Goal: Information Seeking & Learning: Learn about a topic

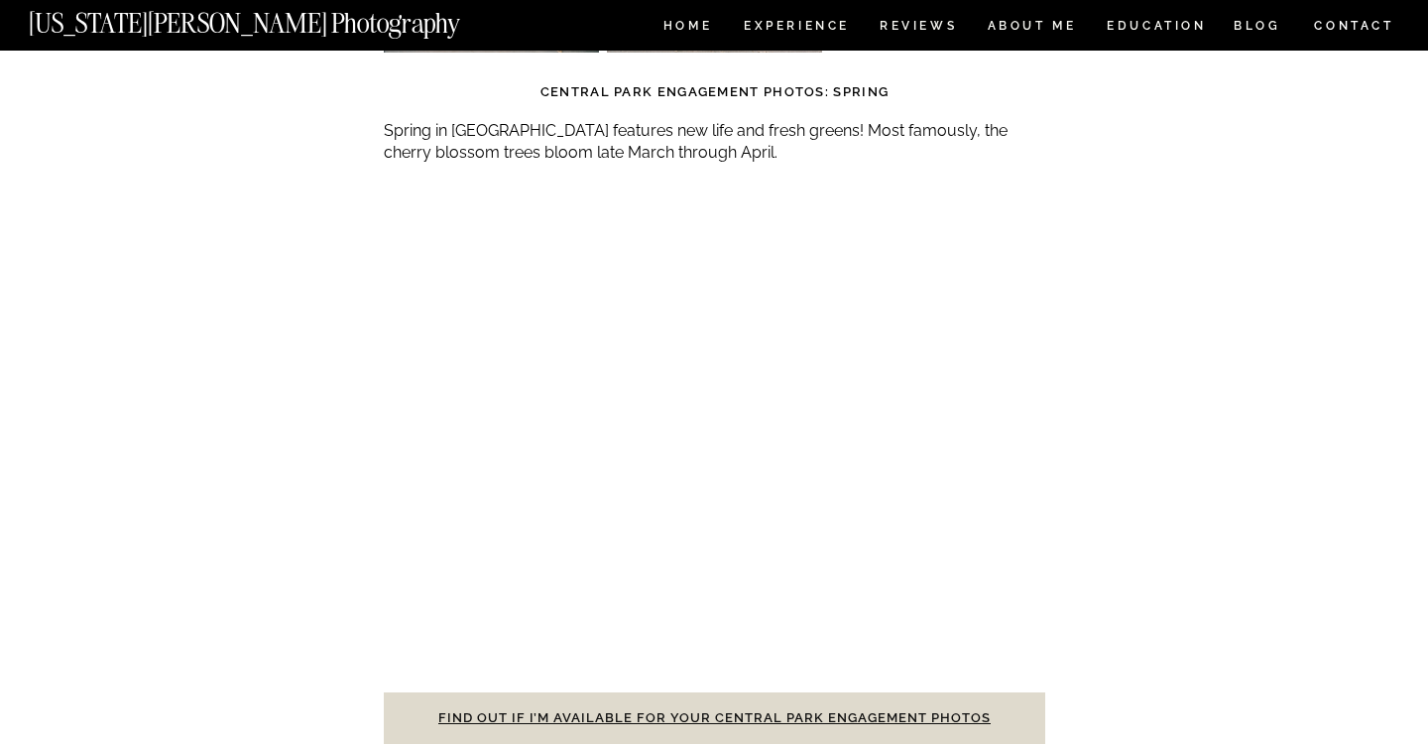
scroll to position [6089, 0]
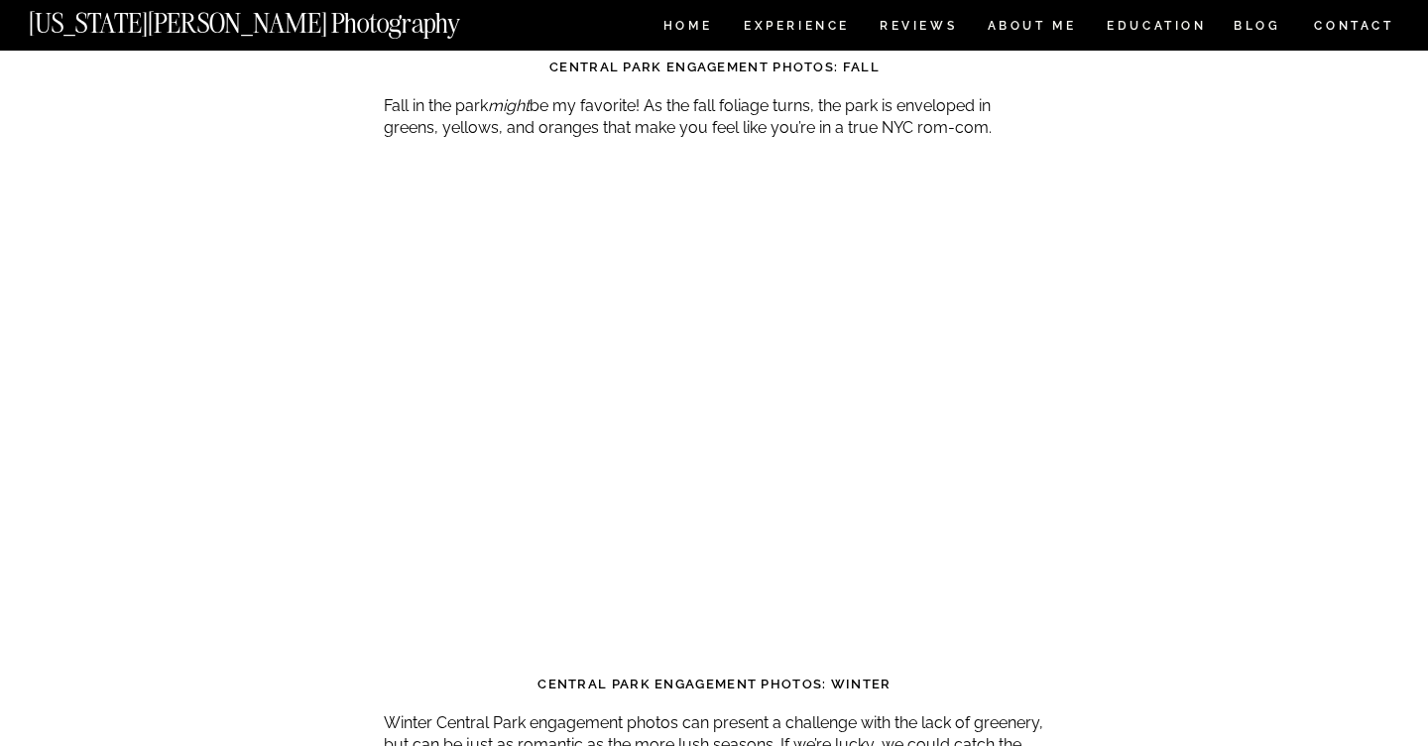
scroll to position [4642, 0]
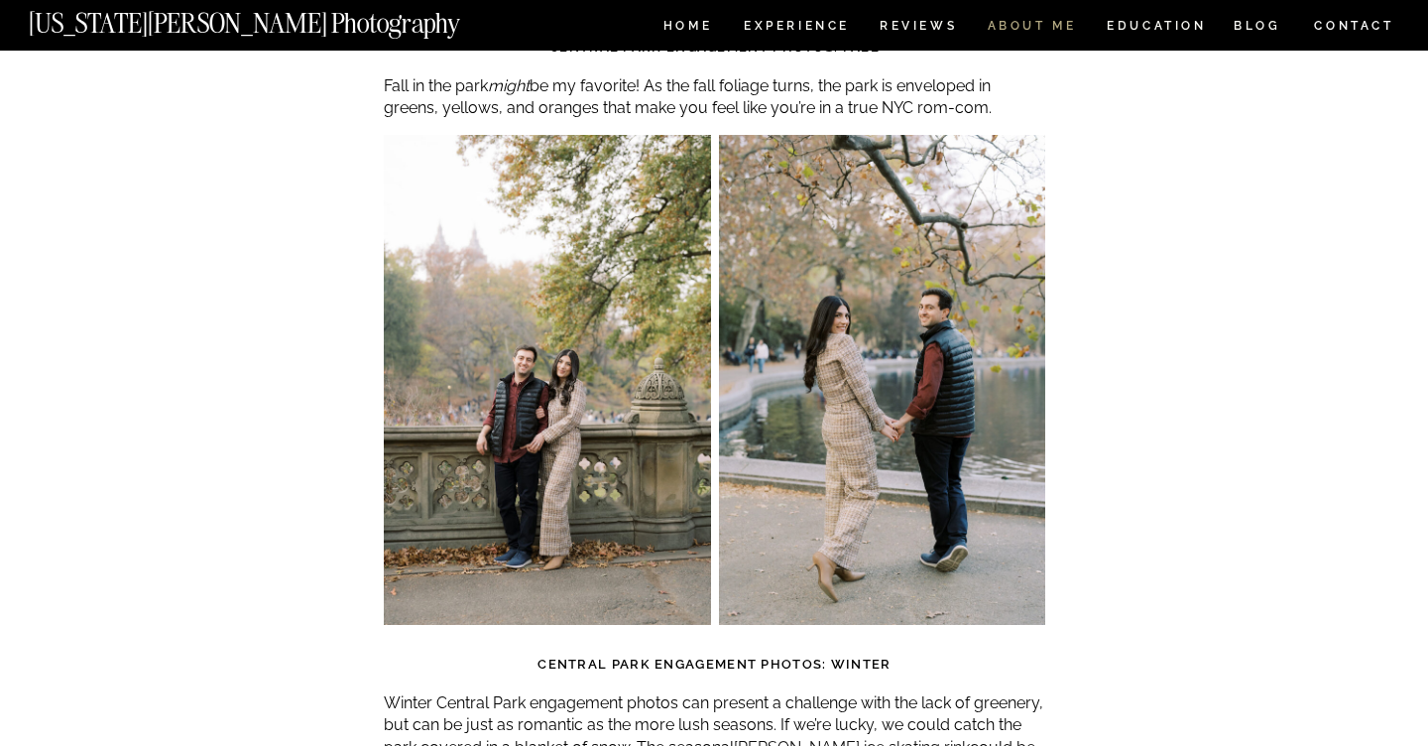
click at [1050, 23] on nav "ABOUT ME" at bounding box center [1031, 28] width 90 height 17
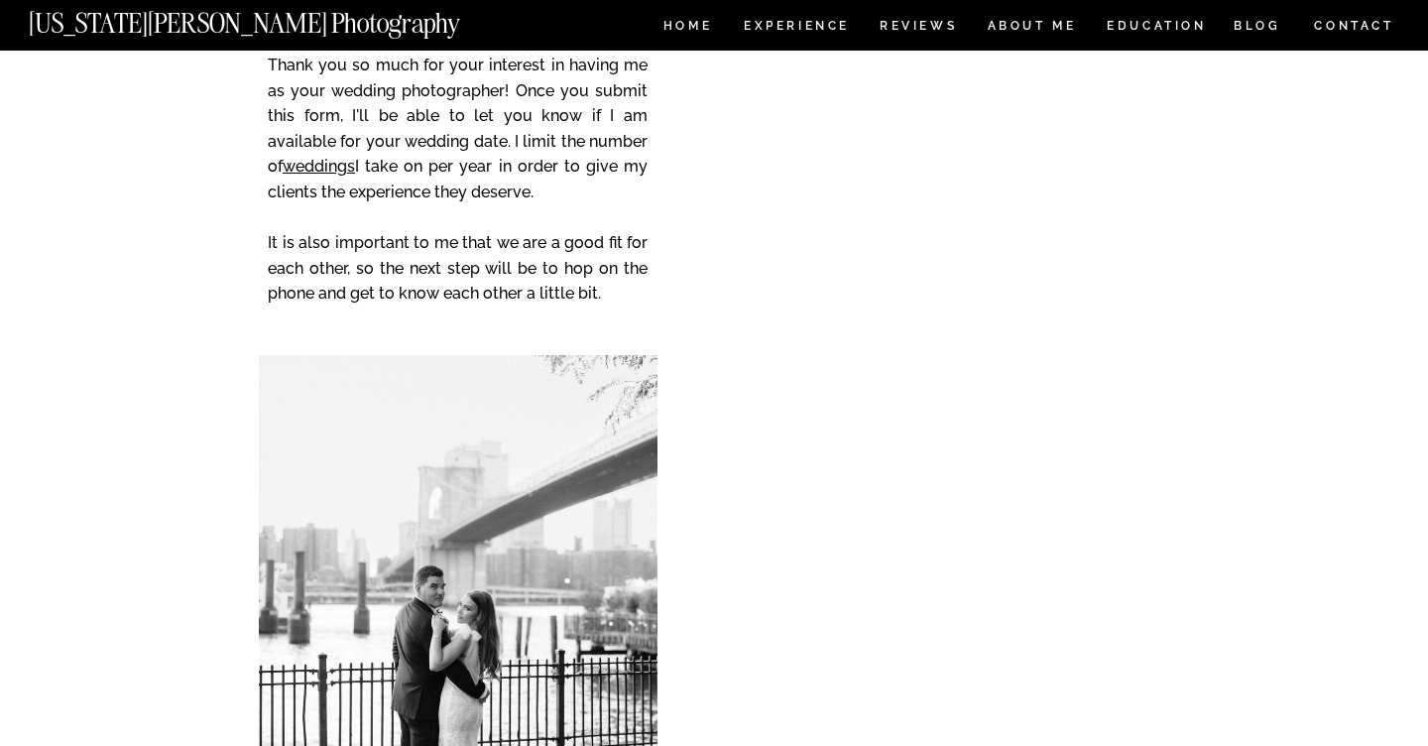
scroll to position [3091, 0]
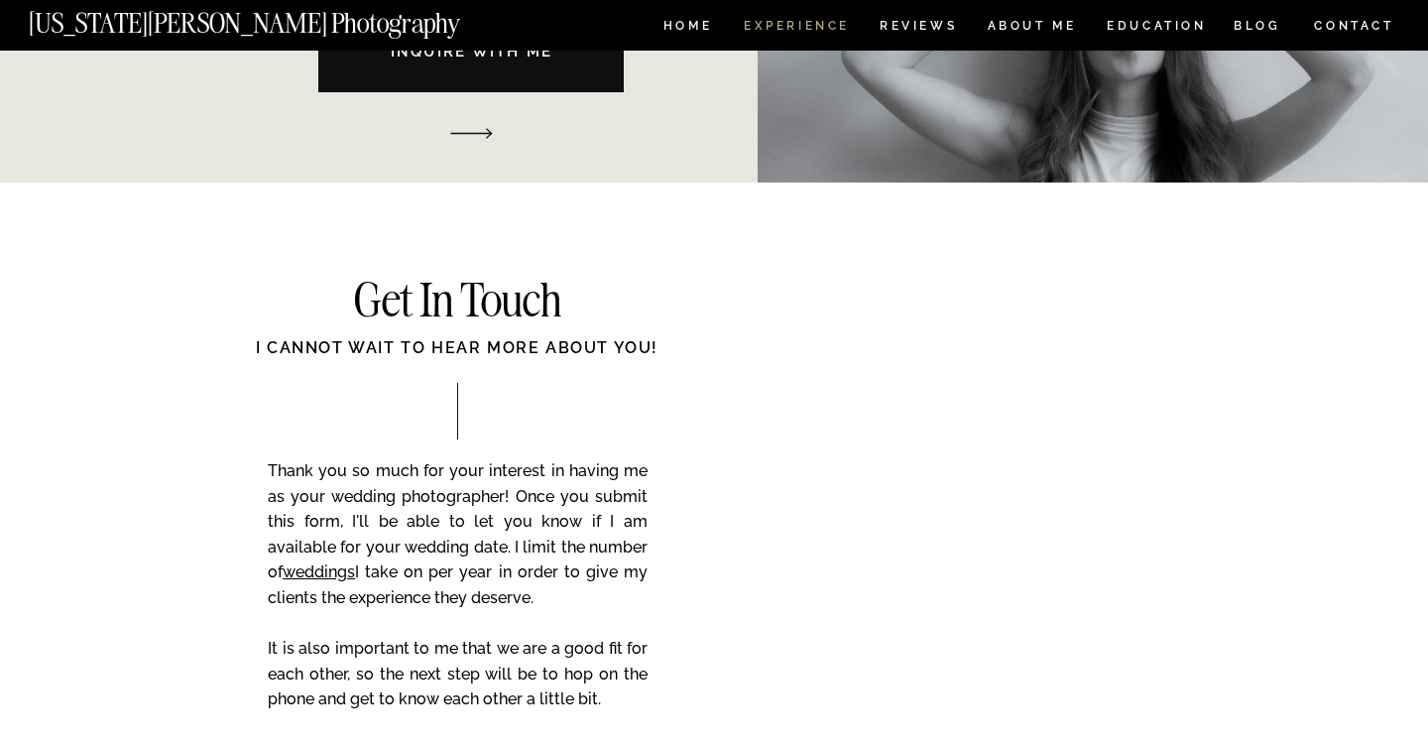
click at [825, 28] on nav "Experience" at bounding box center [796, 28] width 104 height 17
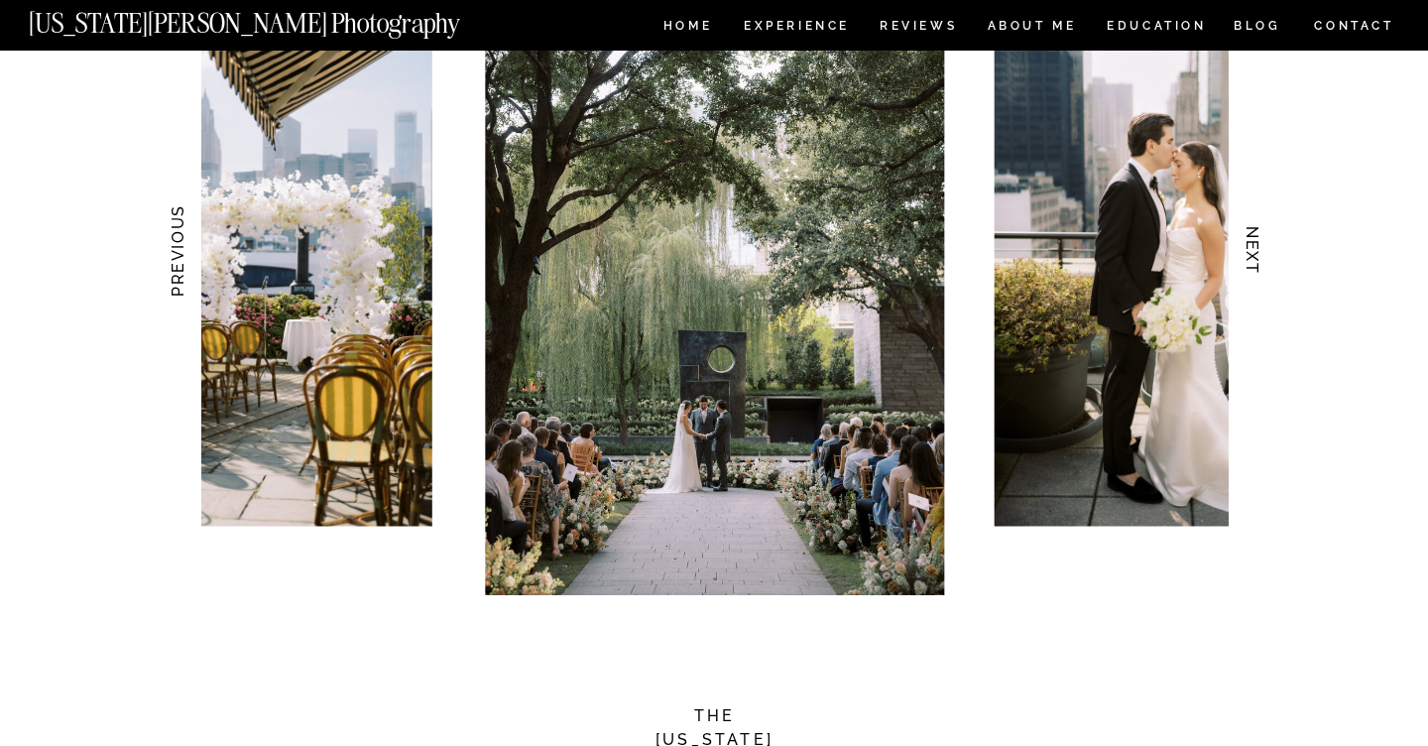
scroll to position [2042, 0]
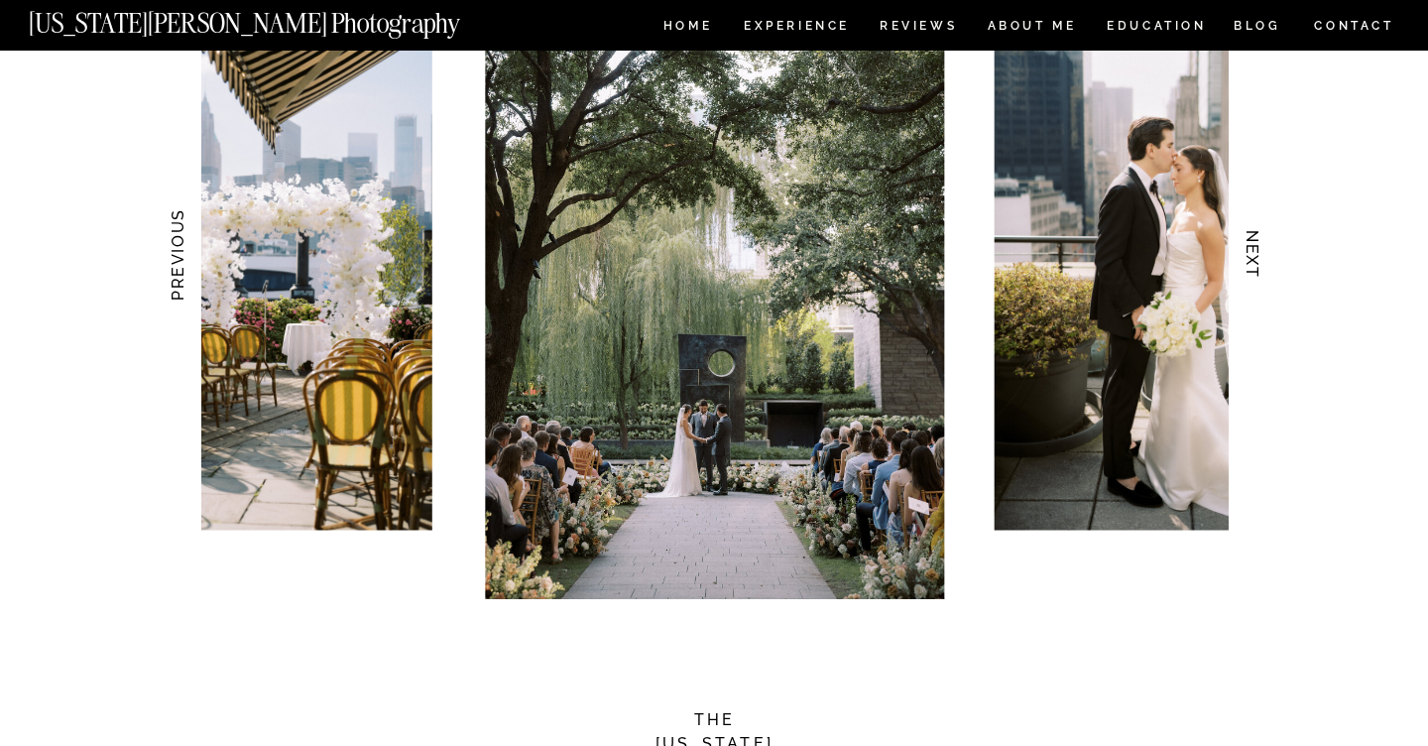
click at [1248, 252] on h3 "NEXT" at bounding box center [1252, 254] width 21 height 125
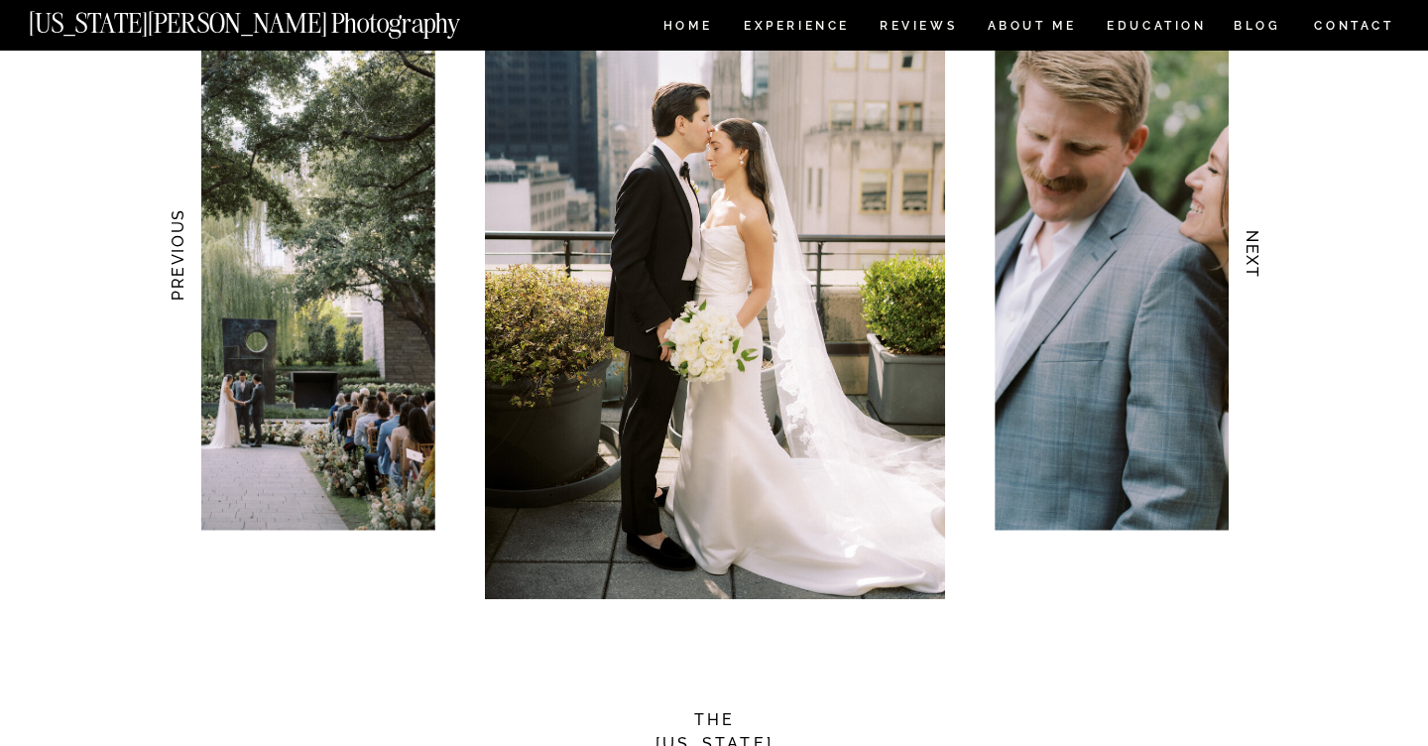
click at [1248, 252] on h3 "NEXT" at bounding box center [1252, 254] width 21 height 125
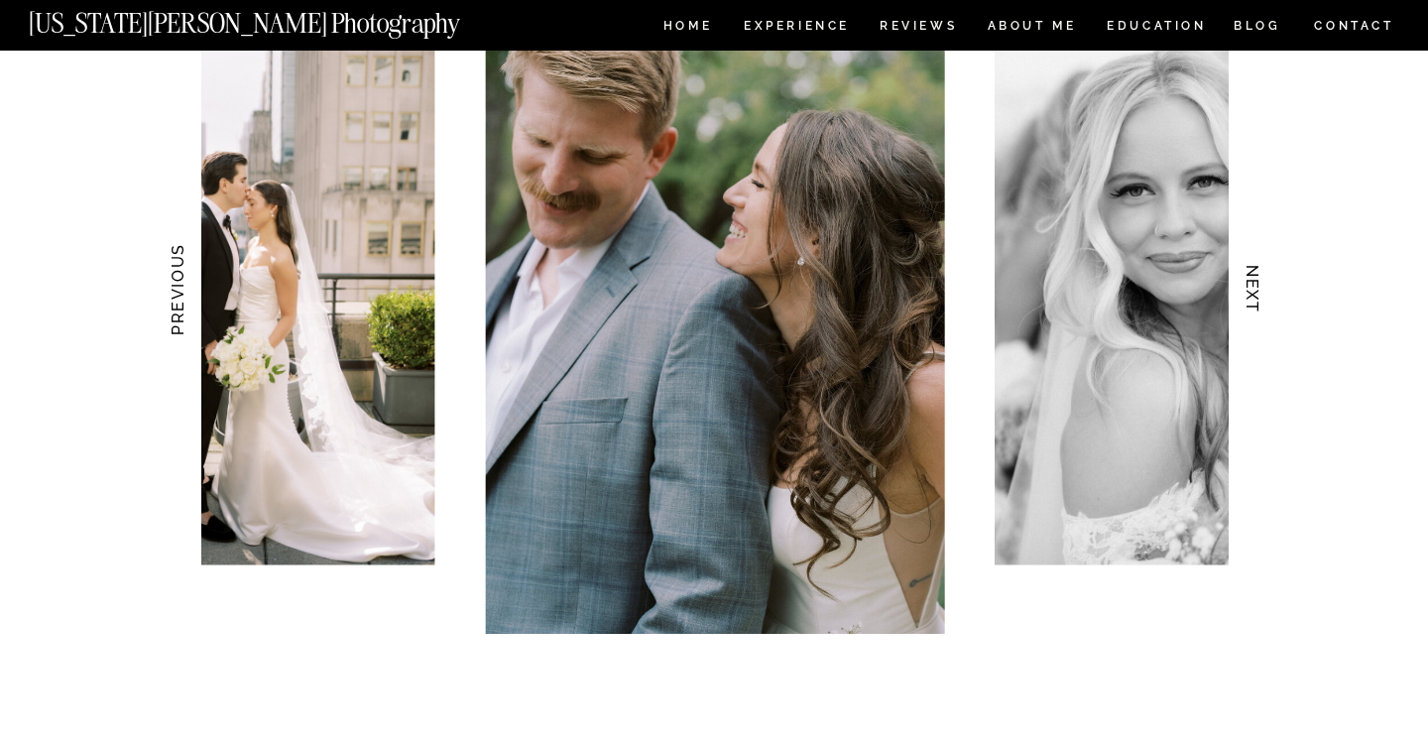
scroll to position [1998, 0]
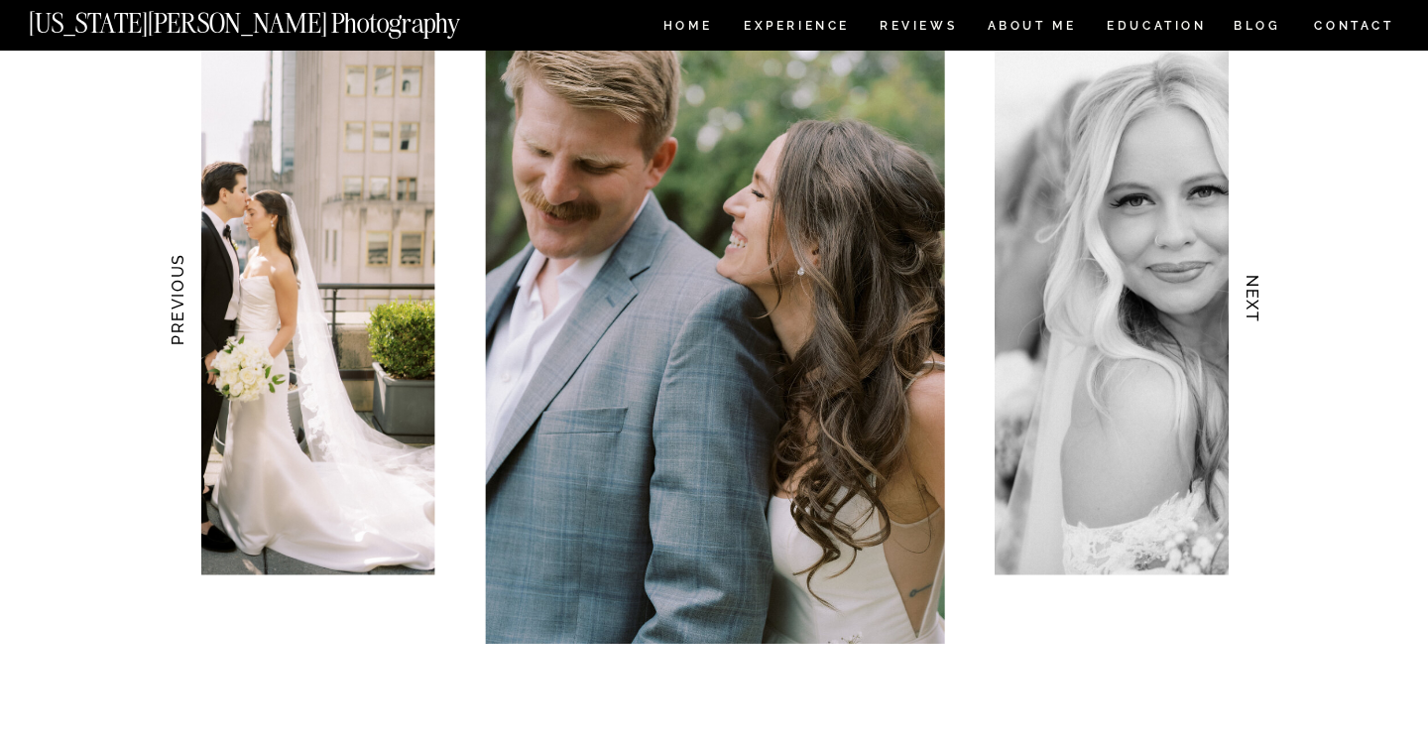
click at [1248, 289] on h3 "NEXT" at bounding box center [1252, 299] width 21 height 125
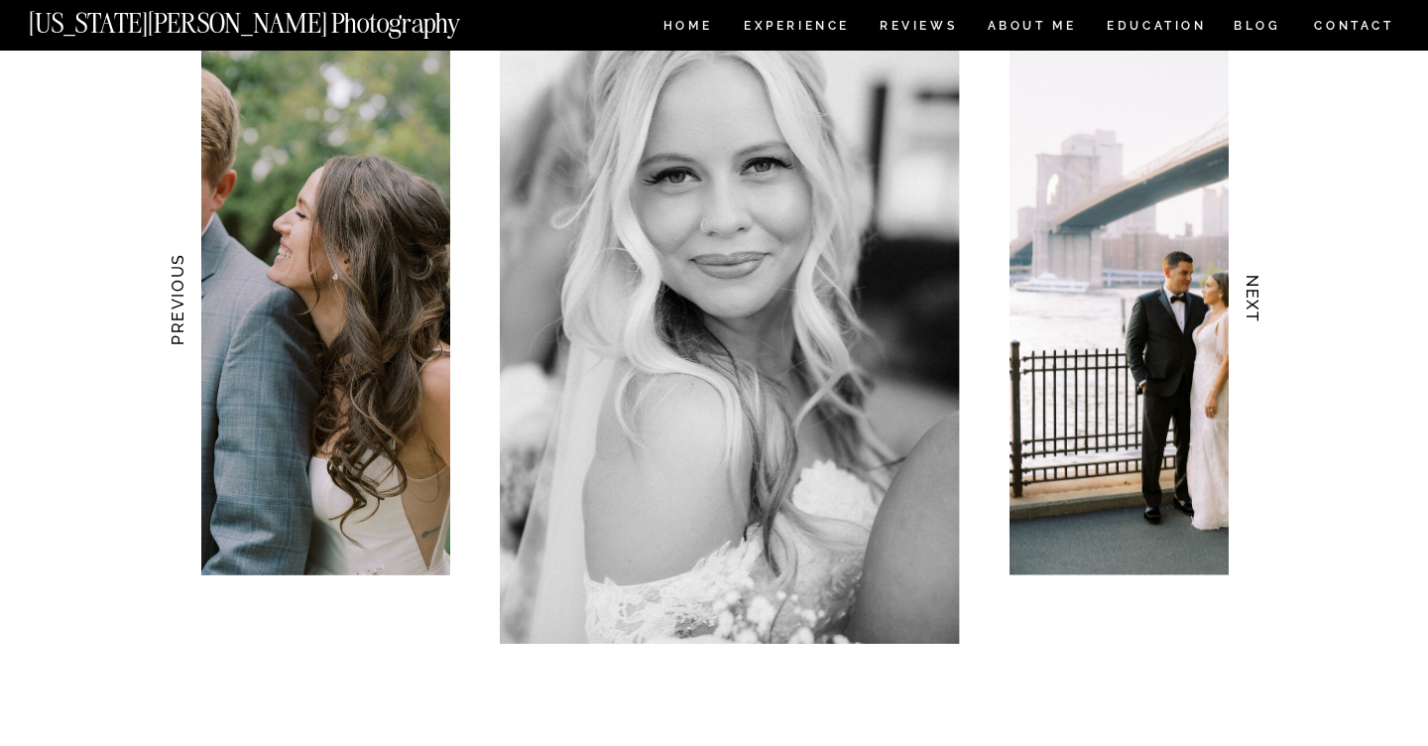
click at [1248, 289] on h3 "NEXT" at bounding box center [1252, 299] width 21 height 125
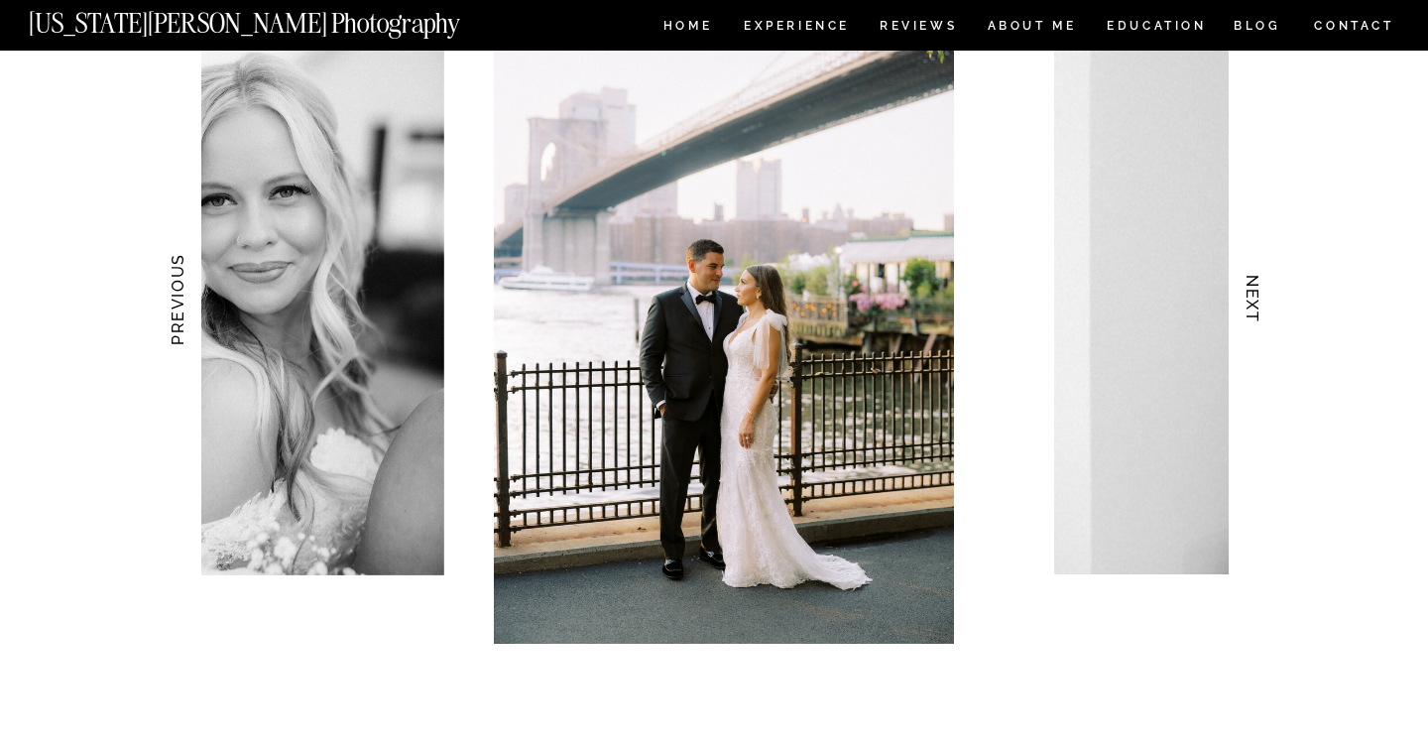
click at [1248, 289] on h3 "NEXT" at bounding box center [1252, 299] width 21 height 125
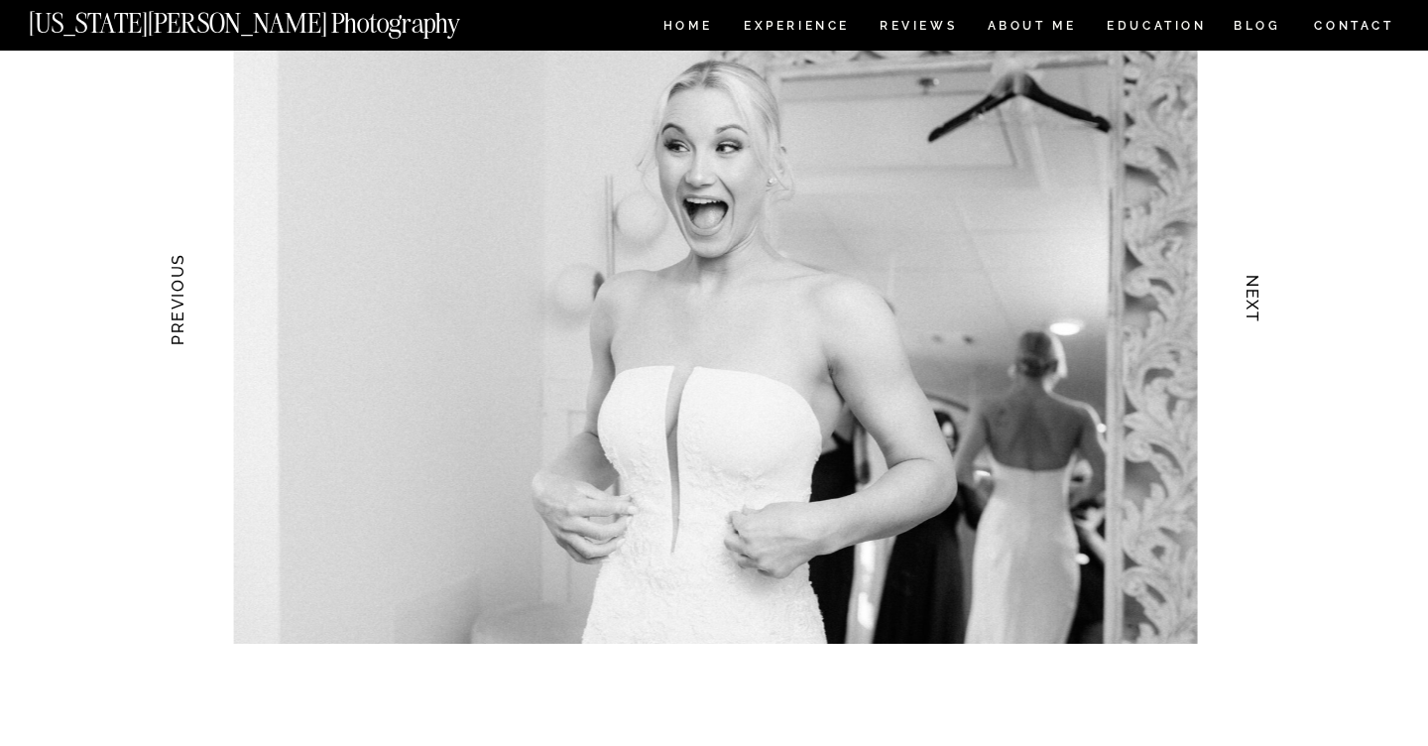
click at [1248, 289] on h3 "NEXT" at bounding box center [1252, 299] width 21 height 125
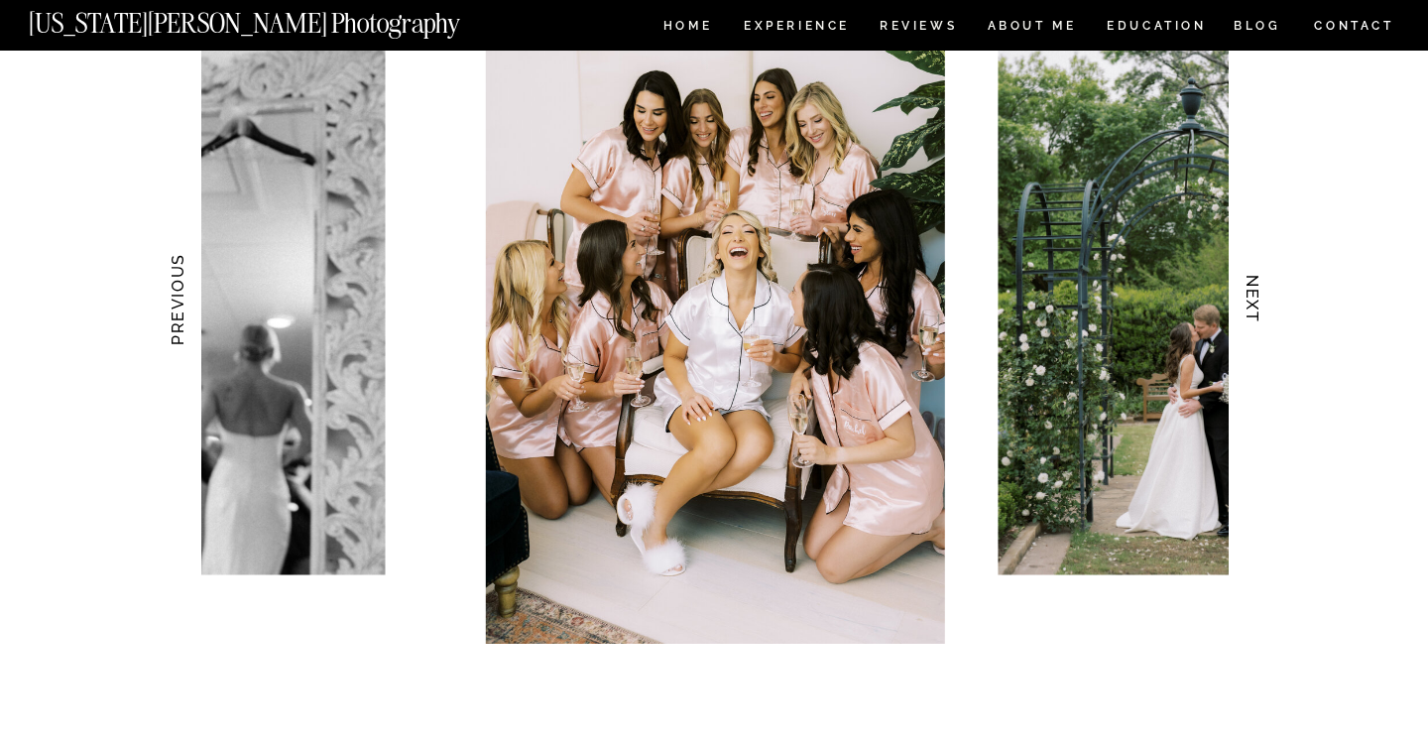
click at [1248, 289] on h3 "NEXT" at bounding box center [1252, 299] width 21 height 125
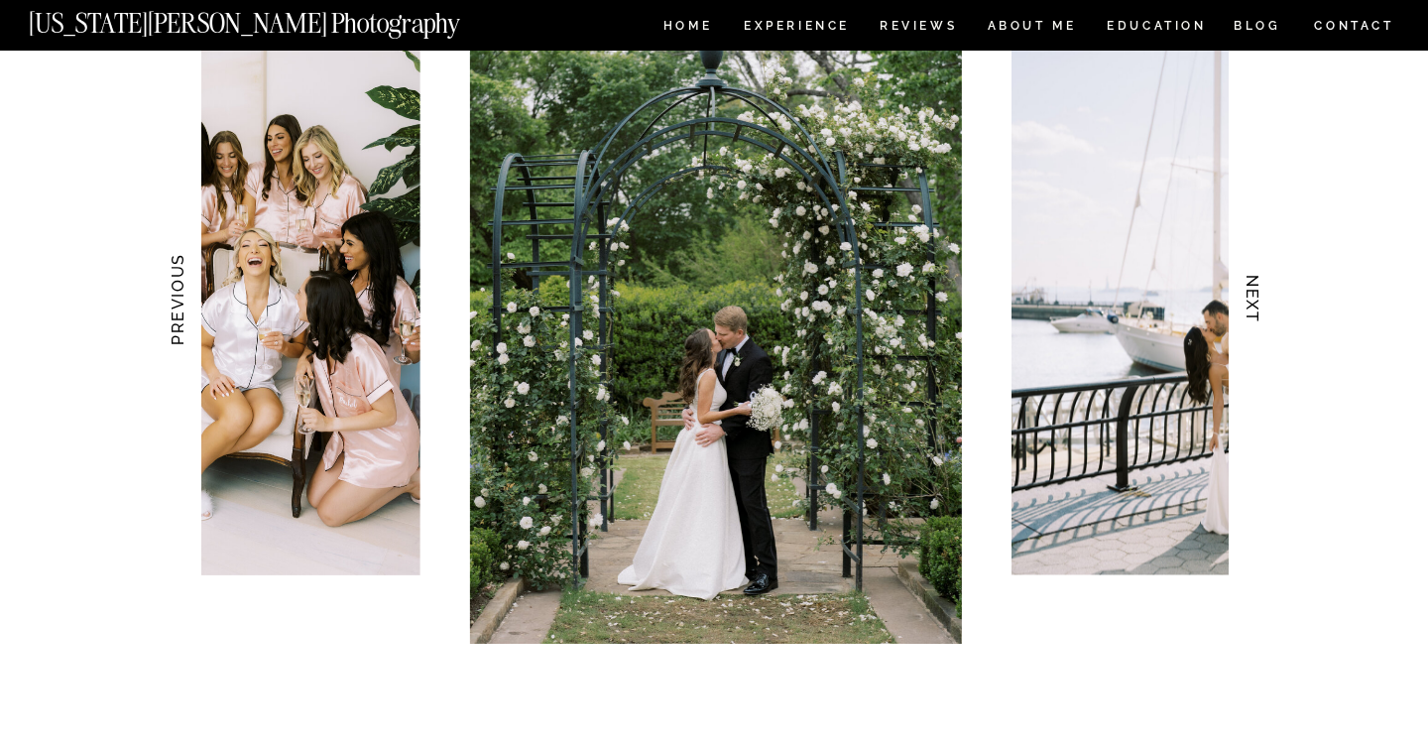
click at [1248, 289] on h3 "NEXT" at bounding box center [1252, 299] width 21 height 125
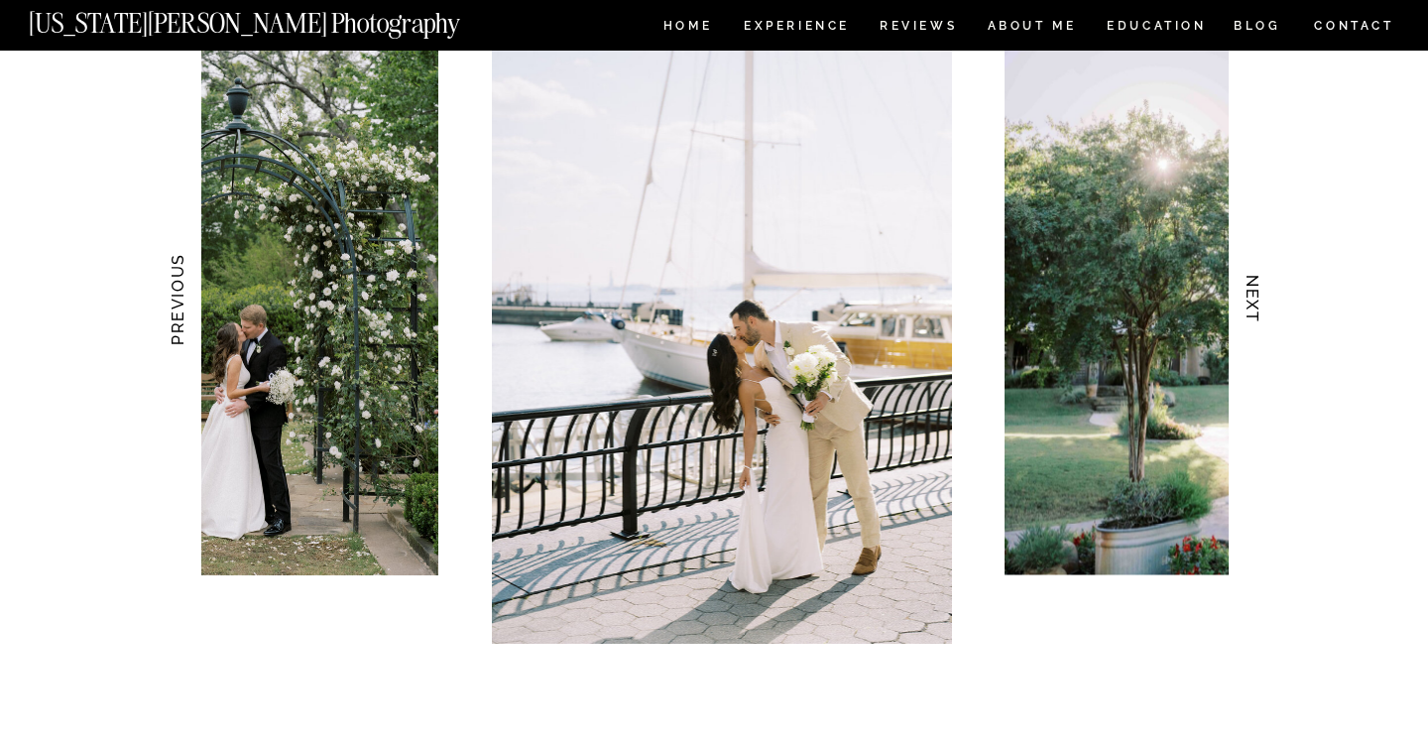
click at [1248, 289] on h3 "NEXT" at bounding box center [1252, 299] width 21 height 125
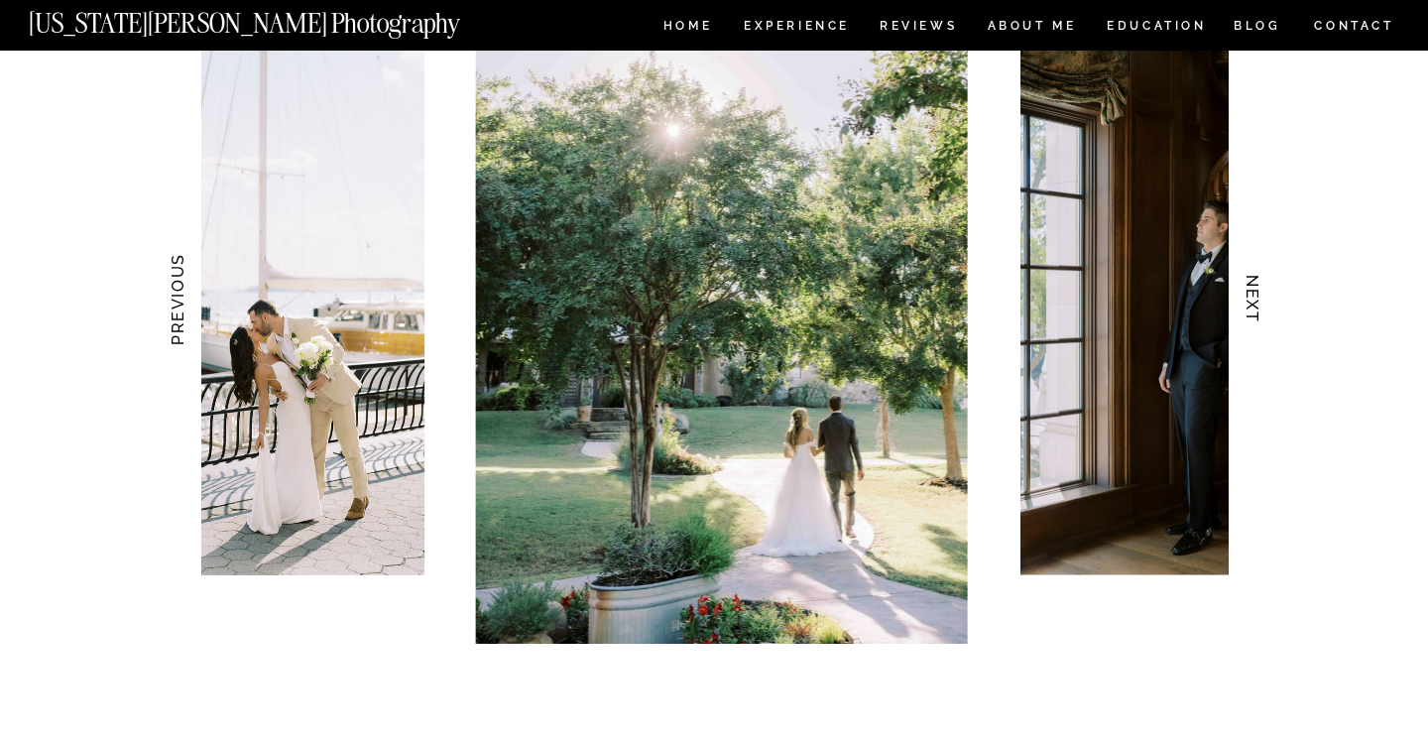
click at [1248, 289] on h3 "NEXT" at bounding box center [1252, 299] width 21 height 125
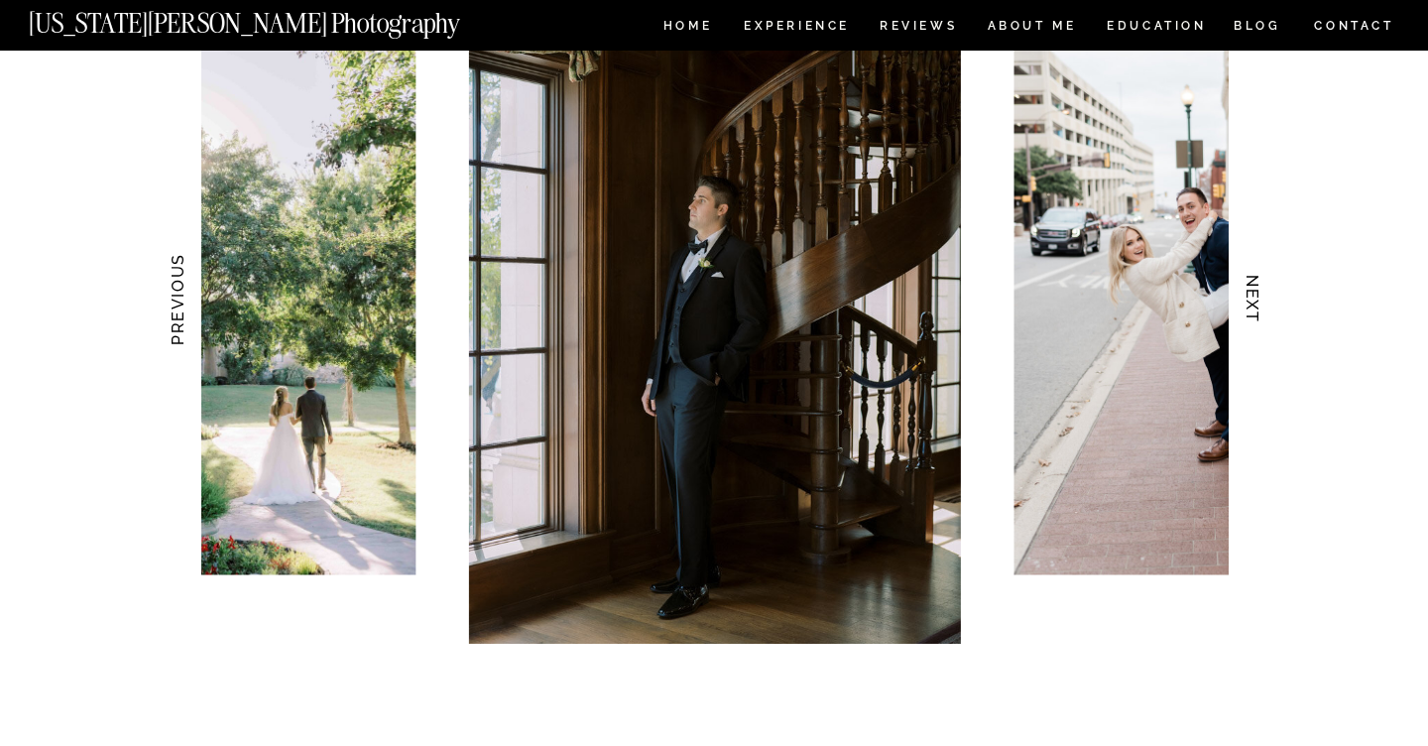
click at [1248, 289] on h3 "NEXT" at bounding box center [1252, 299] width 21 height 125
